Goal: Obtain resource: Download file/media

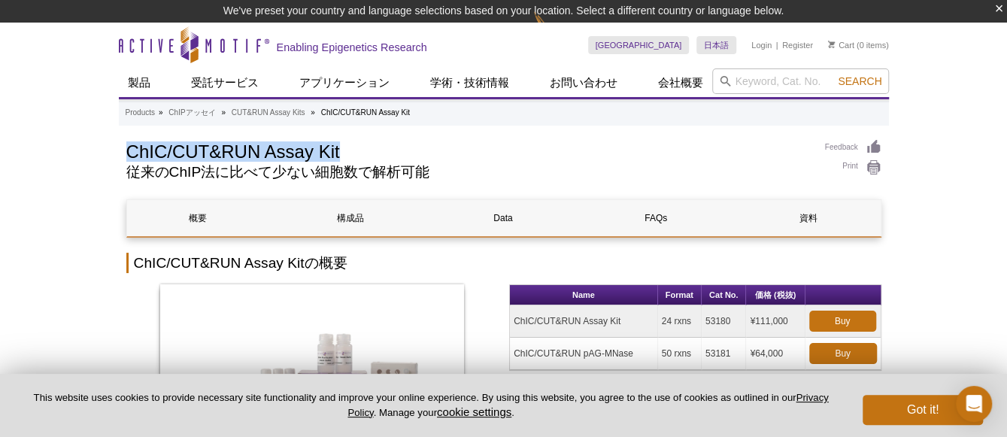
drag, startPoint x: 0, startPoint y: 0, endPoint x: 369, endPoint y: 154, distance: 399.5
click at [369, 154] on h1 "ChIC/CUT&RUN Assay Kit" at bounding box center [468, 150] width 684 height 23
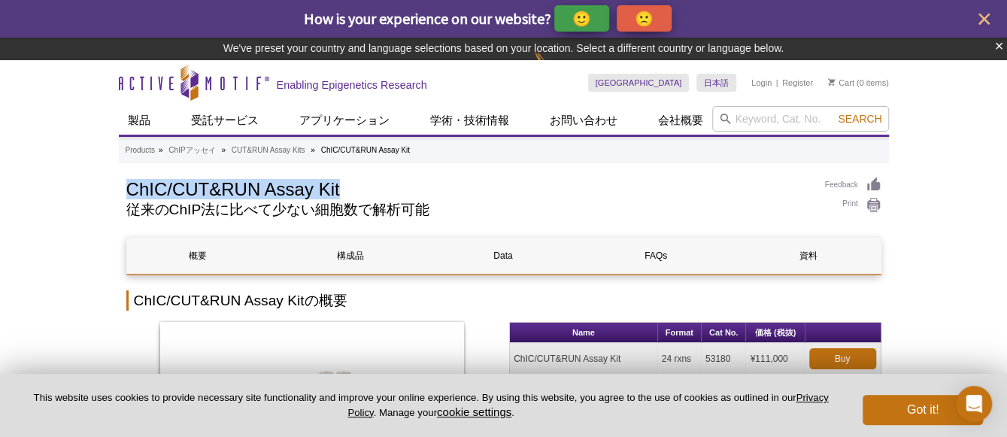
copy h1 "ChIC/CUT&RUN Assay Kit"
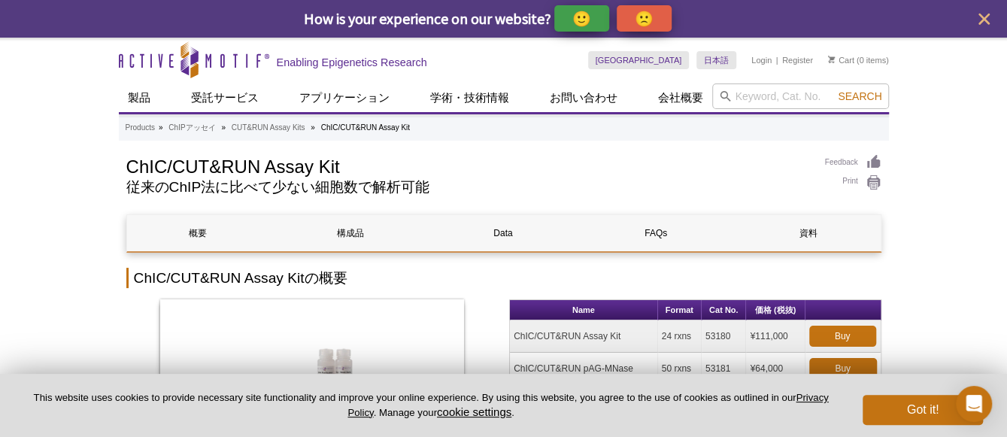
click at [495, 341] on div "ChIC/CUT&RUN Assay Kit" at bounding box center [312, 403] width 372 height 208
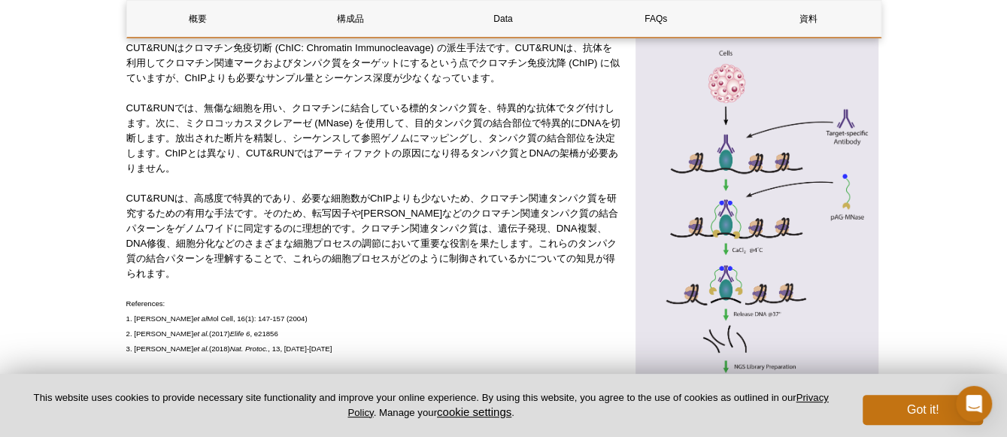
scroll to position [572, 0]
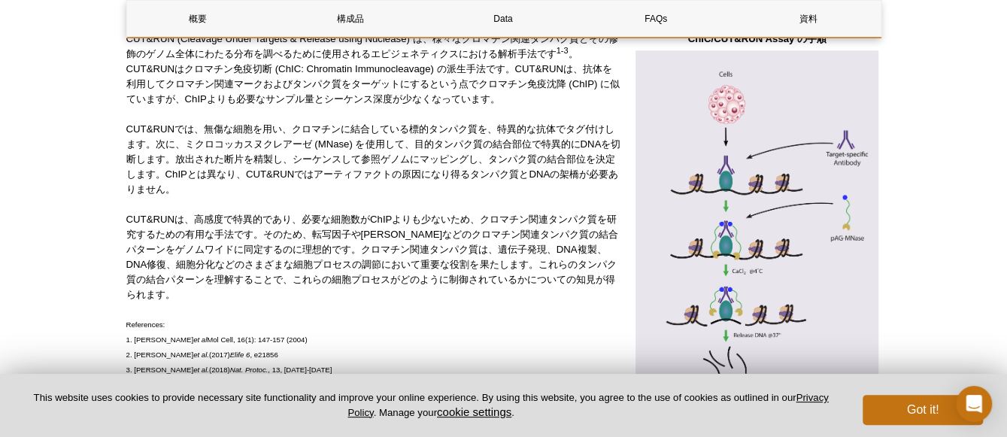
click at [399, 372] on p "References: 1. Schmid, M. et al Mol Cell, 16(1): 147-157 (2004) 2. Skene, P.J. …" at bounding box center [374, 347] width 496 height 60
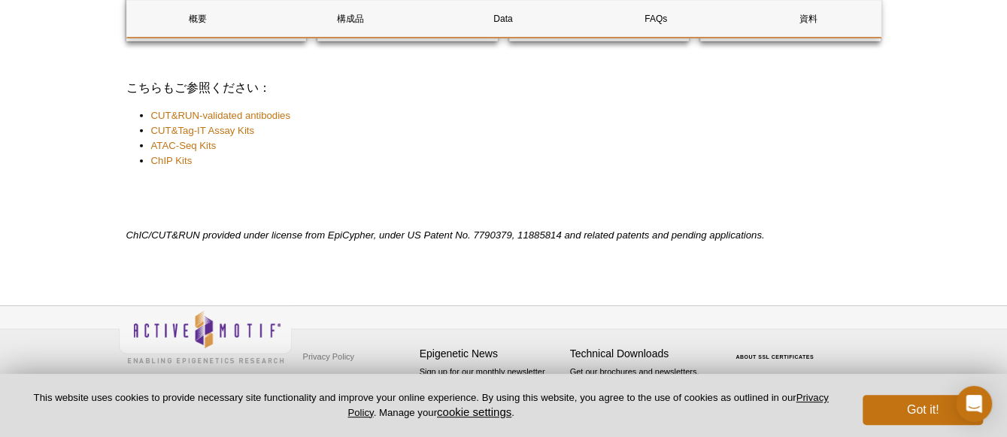
scroll to position [5510, 0]
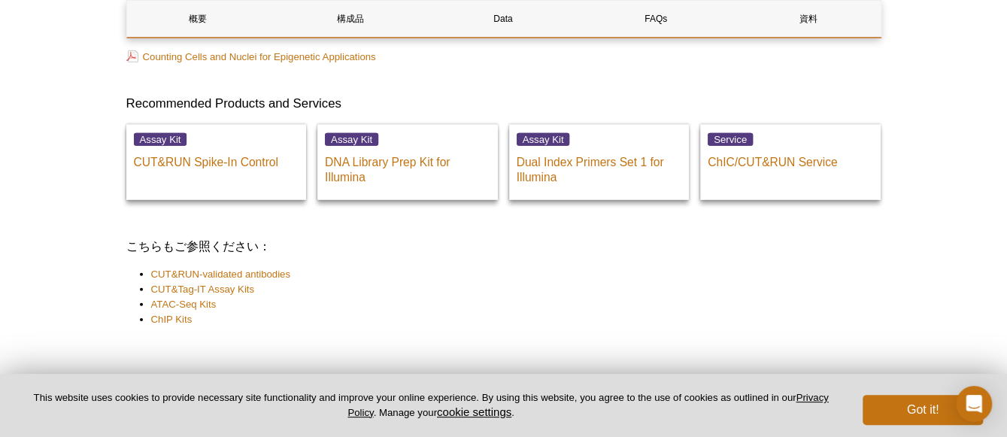
scroll to position [5510, 0]
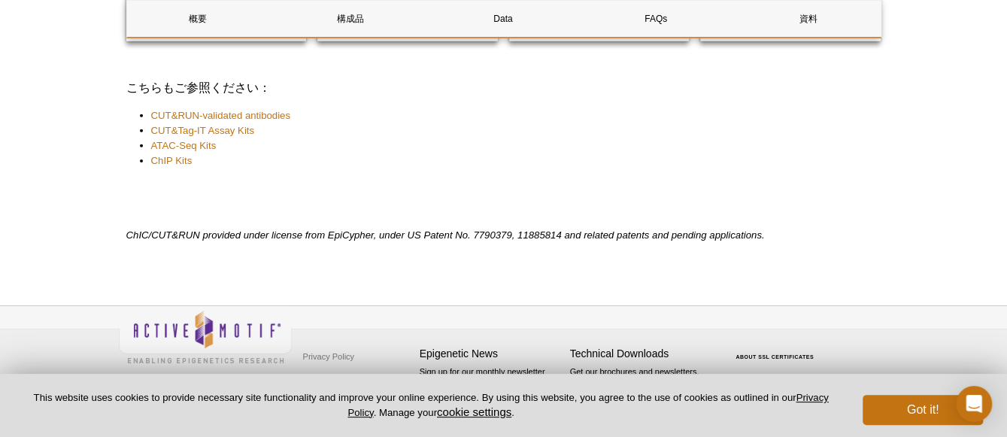
click at [415, 333] on div "Privacy Policy Terms & Conditions Site Map Epigenetic News Sign up for our mont…" at bounding box center [504, 367] width 770 height 123
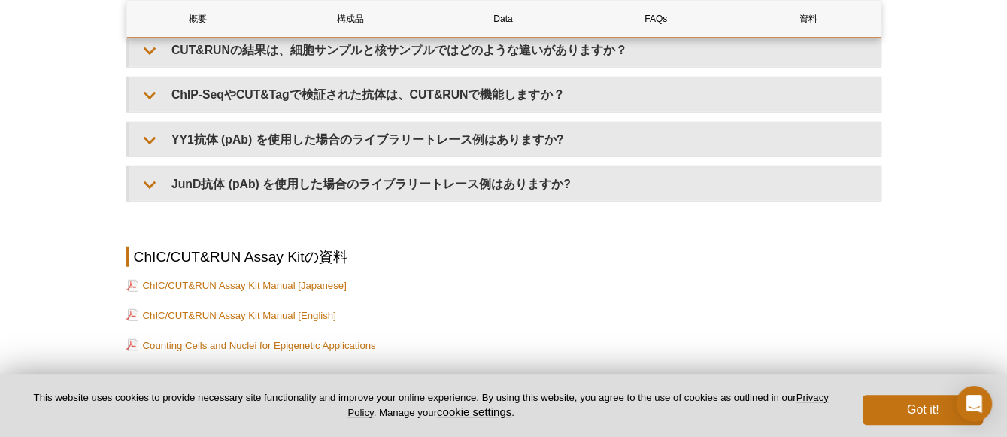
scroll to position [5107, 0]
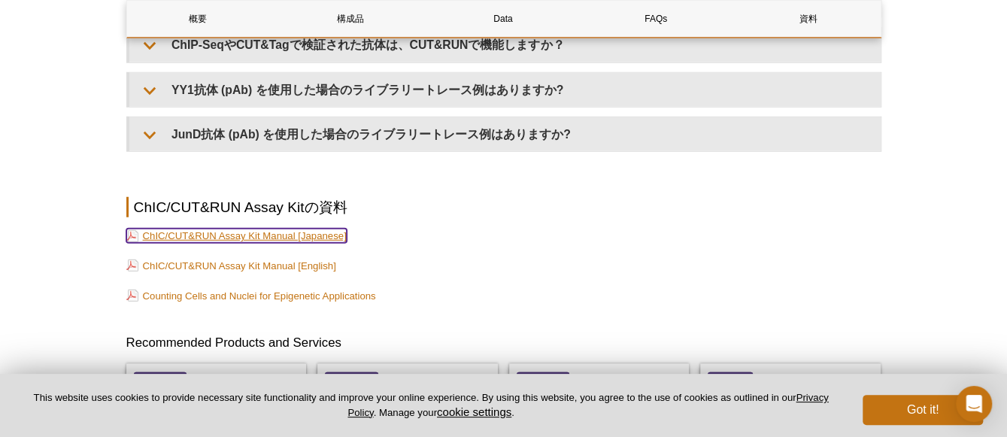
click at [246, 243] on link "ChIC/CUT&RUN Assay Kit Manual [Japanese]" at bounding box center [236, 236] width 220 height 14
